Goal: Find specific page/section: Find specific page/section

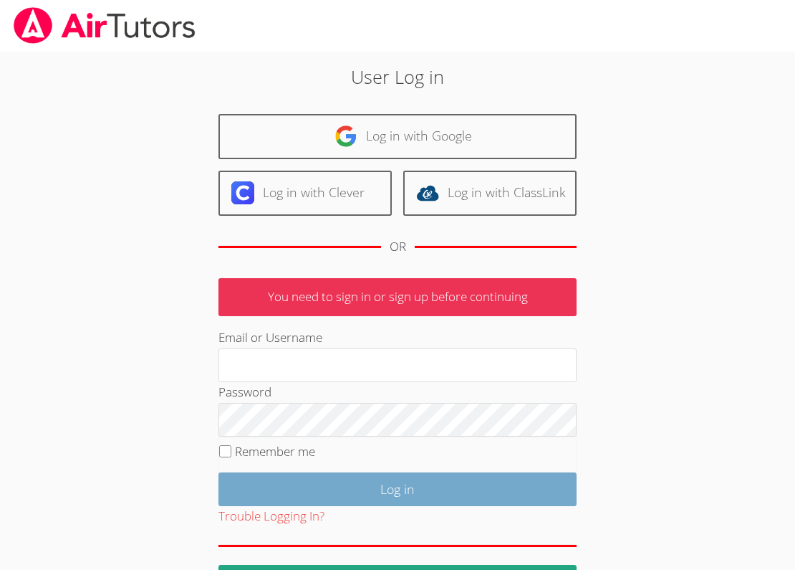
scroll to position [48, 0]
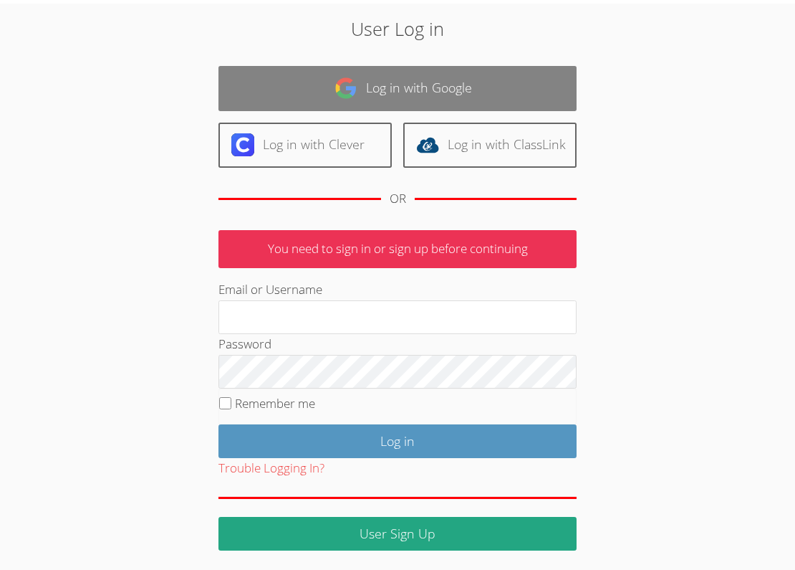
click at [380, 69] on link "Log in with Google" at bounding box center [398, 88] width 358 height 45
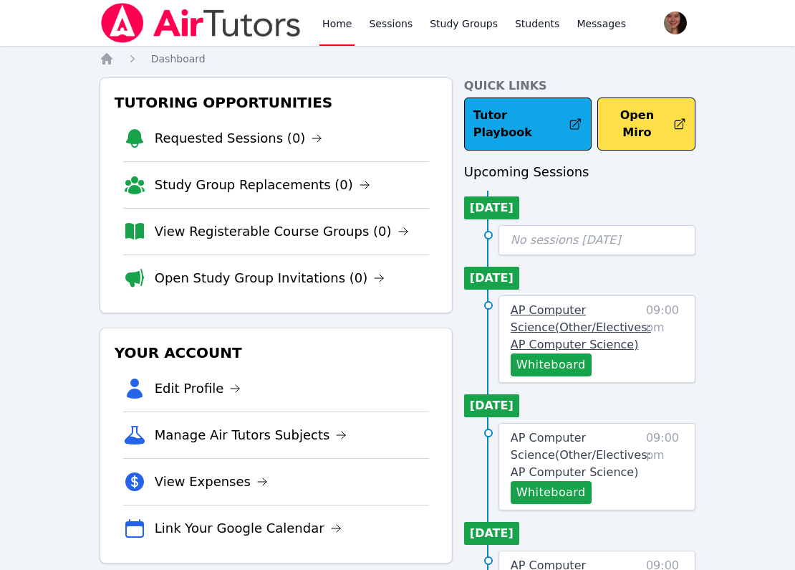
click at [560, 310] on span "AP Computer Science ( Other/Electives: AP Computer Science )" at bounding box center [581, 327] width 140 height 48
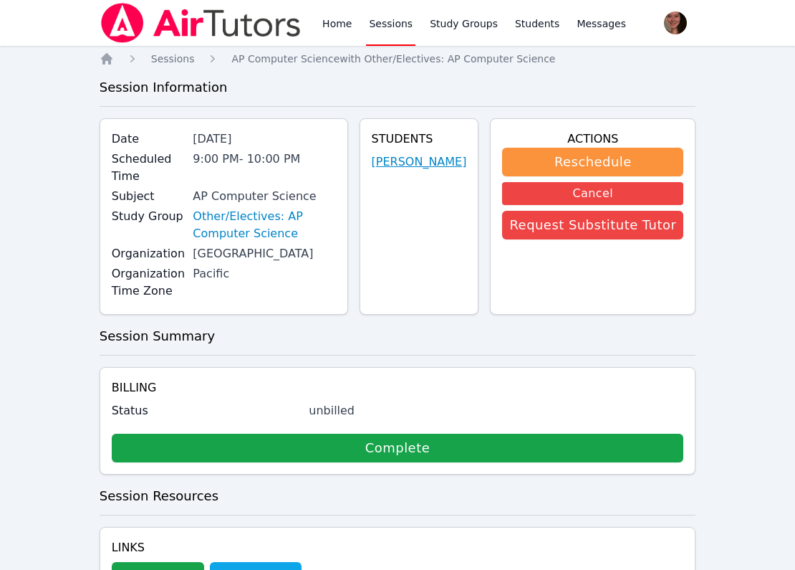
click at [432, 171] on link "Jason Escobar" at bounding box center [419, 161] width 95 height 17
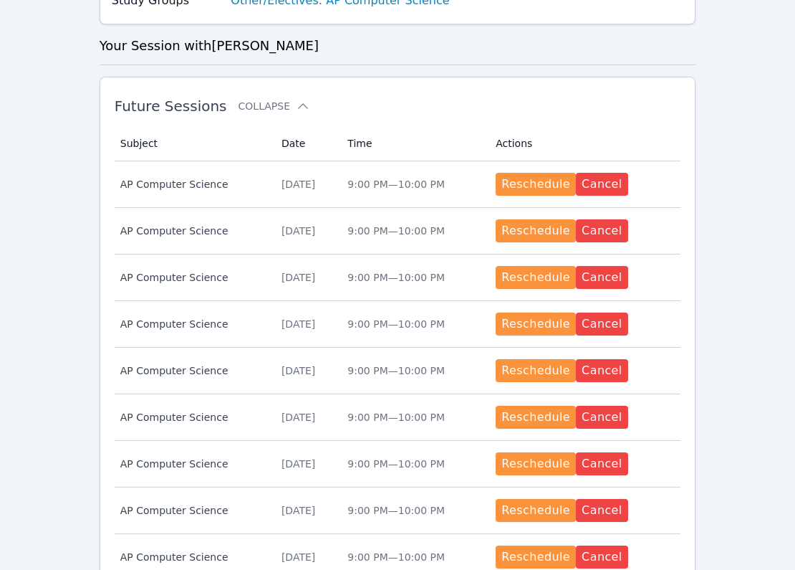
scroll to position [384, 0]
